Goal: Navigation & Orientation: Find specific page/section

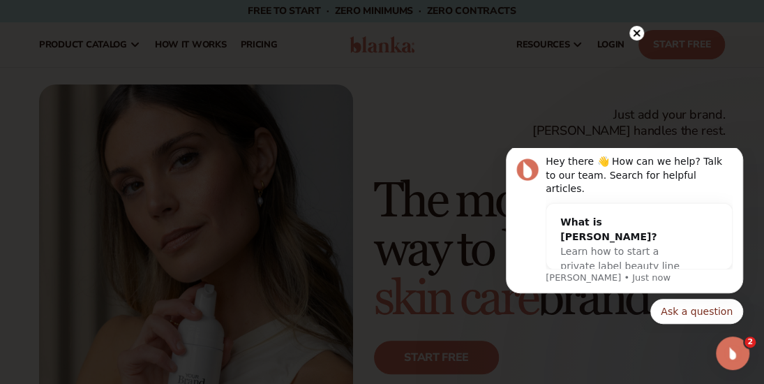
click at [639, 31] on circle at bounding box center [637, 33] width 15 height 15
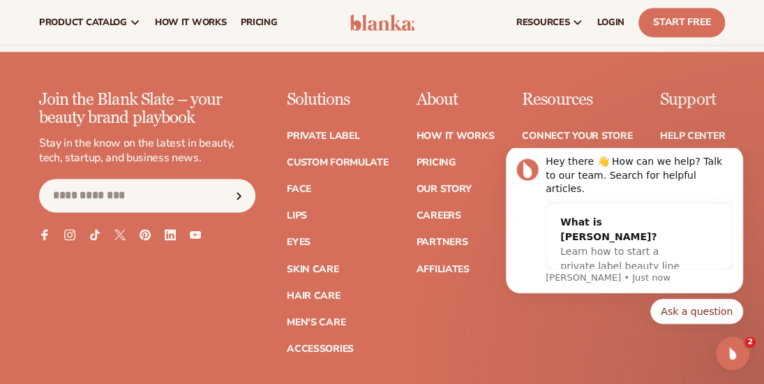
scroll to position [5393, 0]
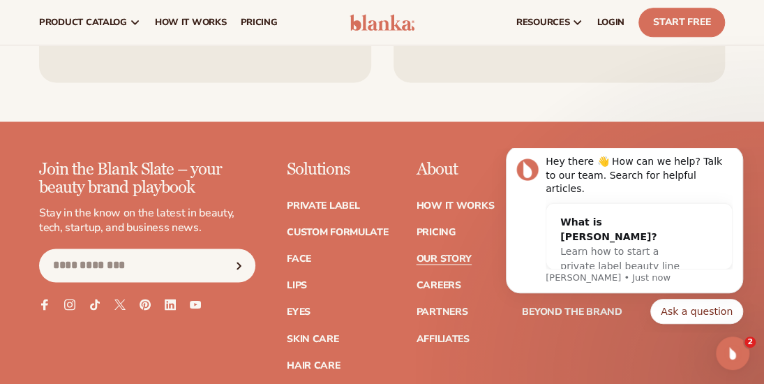
click at [448, 254] on link "Our Story" at bounding box center [443, 259] width 55 height 10
